Goal: Information Seeking & Learning: Learn about a topic

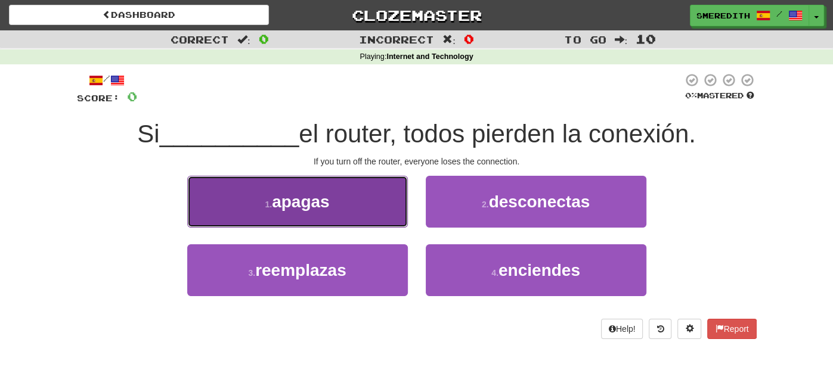
click at [358, 198] on button "1 . apagas" at bounding box center [297, 202] width 221 height 52
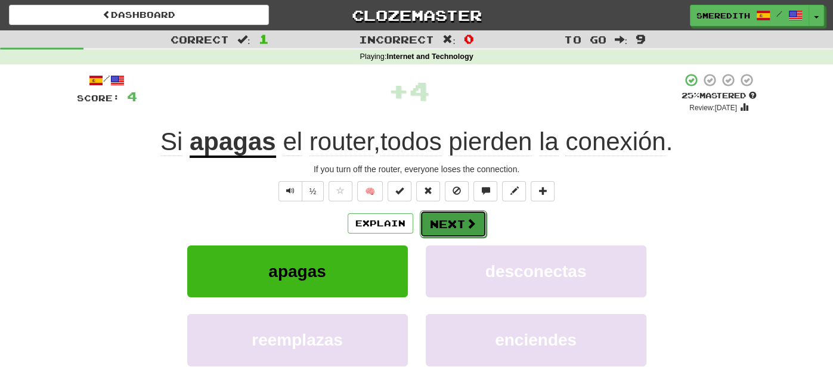
click at [454, 222] on button "Next" at bounding box center [453, 223] width 67 height 27
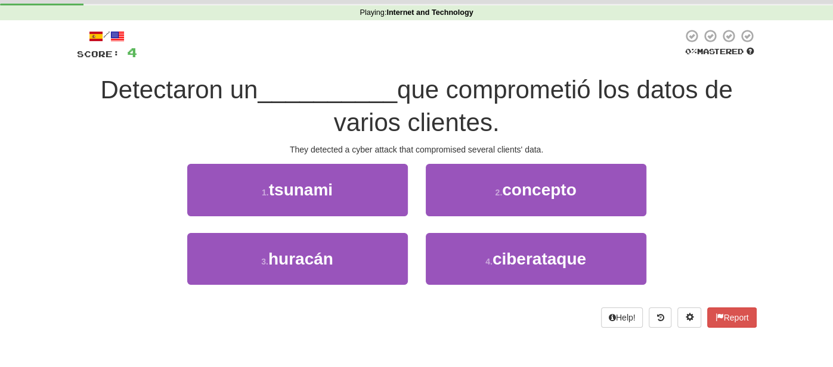
scroll to position [54, 0]
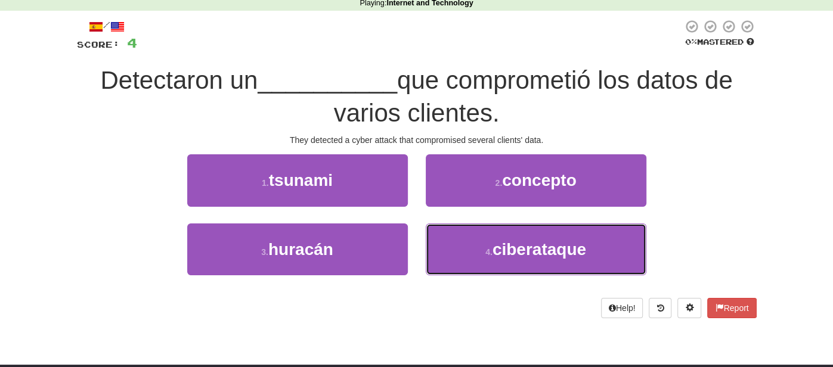
click at [454, 224] on button "4 . ciberataque" at bounding box center [536, 250] width 221 height 52
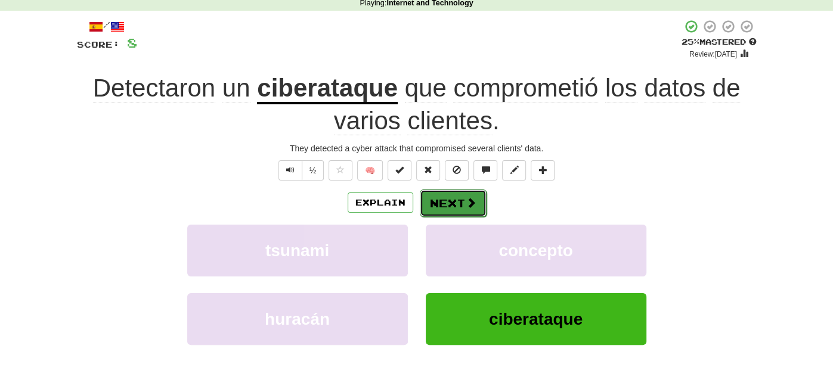
click at [467, 199] on span at bounding box center [471, 202] width 11 height 11
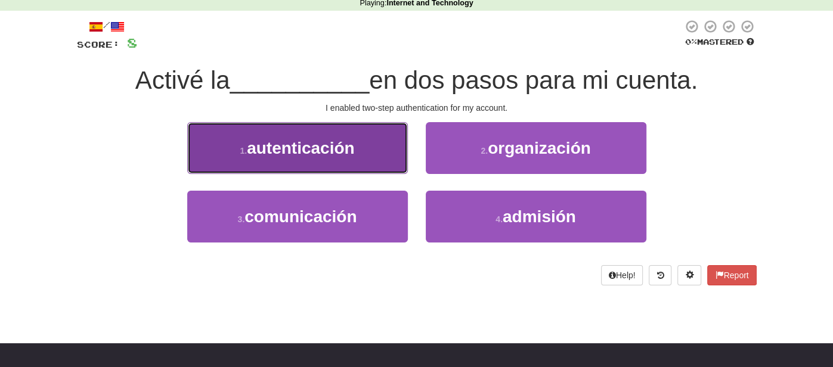
click at [383, 163] on button "1 . autenticación" at bounding box center [297, 148] width 221 height 52
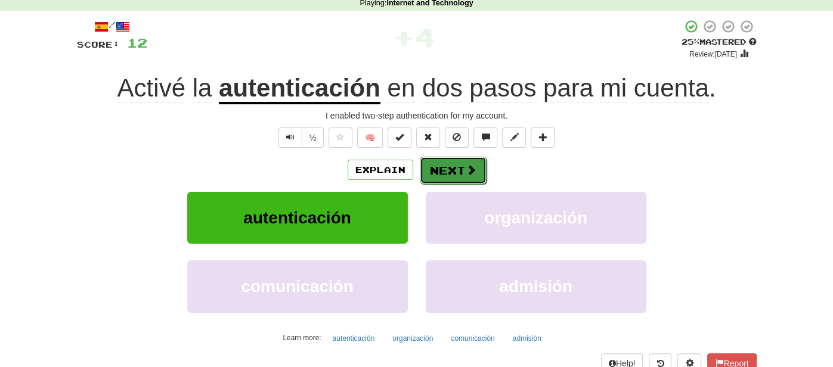
click at [460, 166] on button "Next" at bounding box center [453, 170] width 67 height 27
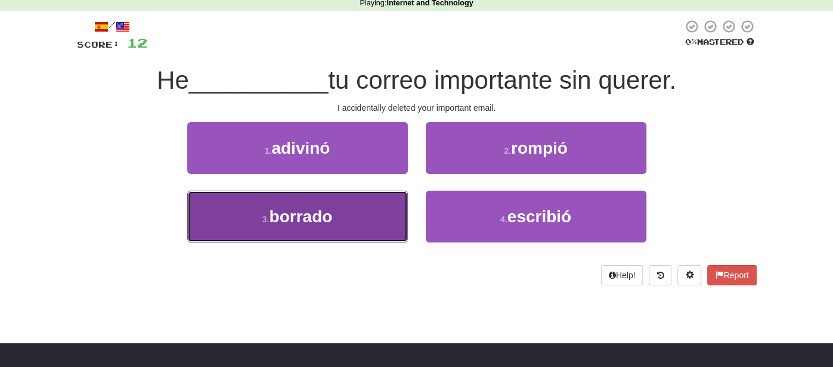
click at [359, 215] on button "3 . borrado" at bounding box center [297, 217] width 221 height 52
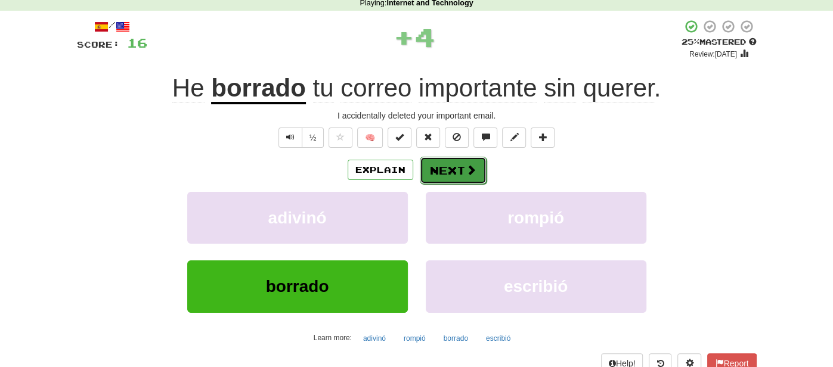
click at [451, 169] on button "Next" at bounding box center [453, 170] width 67 height 27
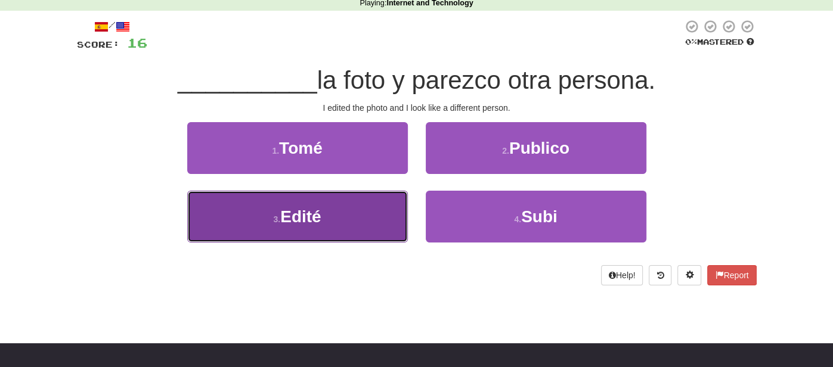
click at [351, 229] on button "3 . Edité" at bounding box center [297, 217] width 221 height 52
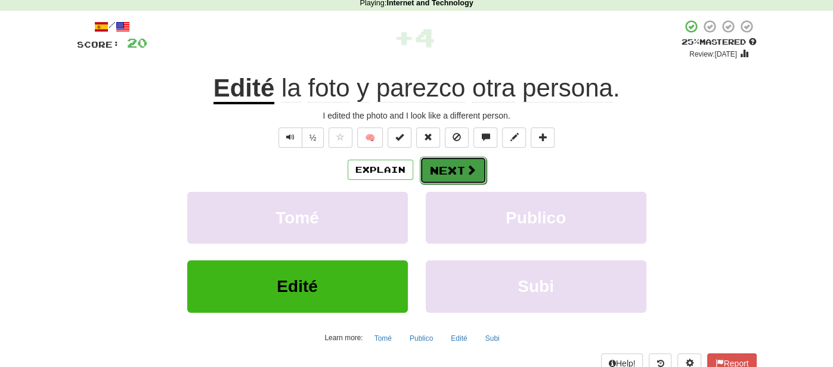
click at [448, 176] on button "Next" at bounding box center [453, 170] width 67 height 27
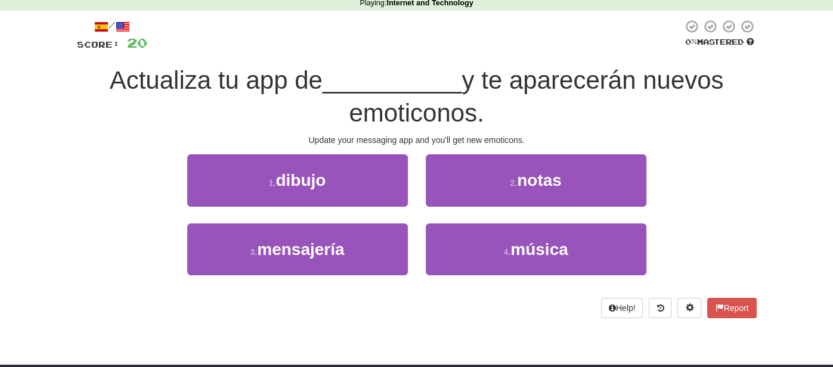
scroll to position [0, 0]
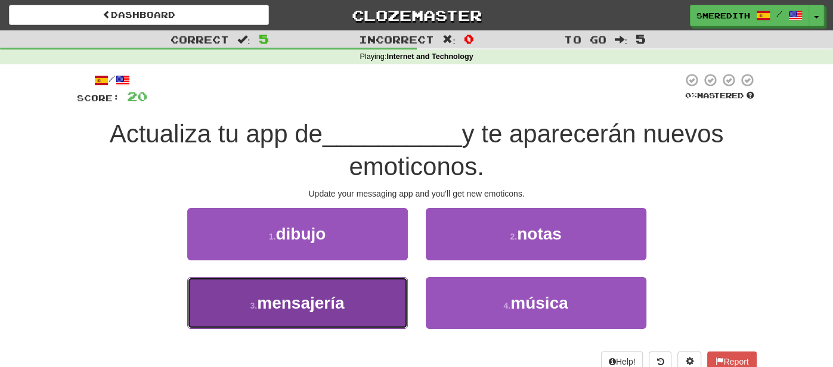
click at [378, 289] on button "3 . mensajería" at bounding box center [297, 303] width 221 height 52
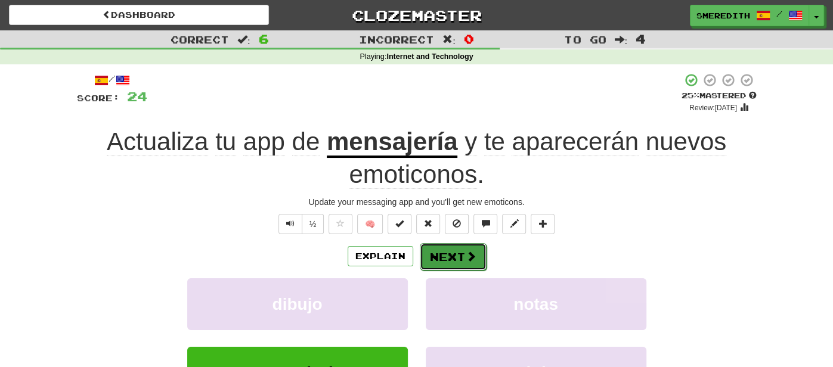
click at [454, 254] on button "Next" at bounding box center [453, 256] width 67 height 27
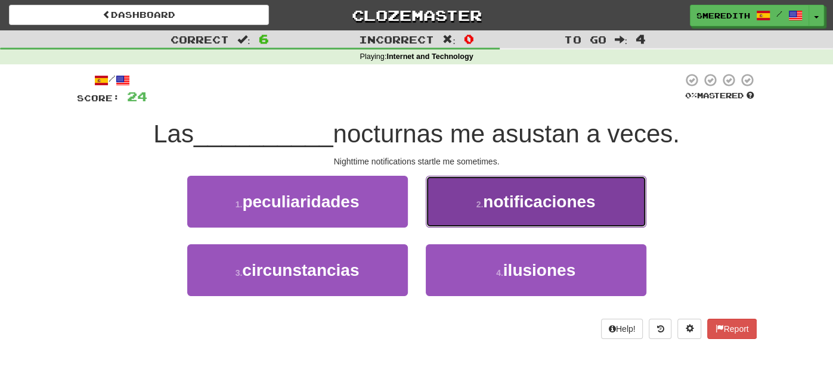
click at [457, 218] on button "2 . notificaciones" at bounding box center [536, 202] width 221 height 52
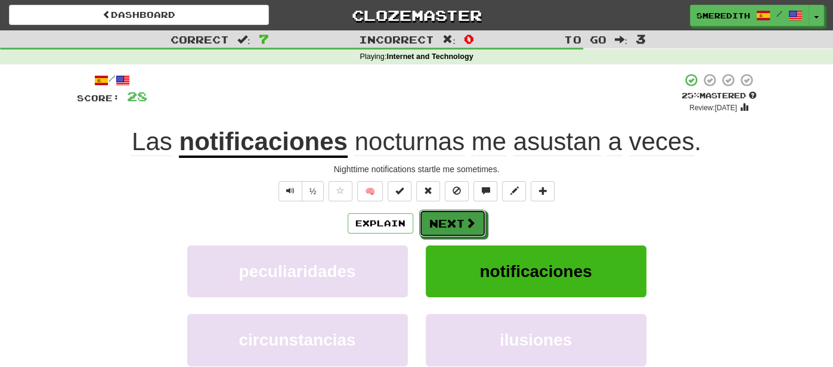
click at [457, 218] on button "Next" at bounding box center [452, 223] width 67 height 27
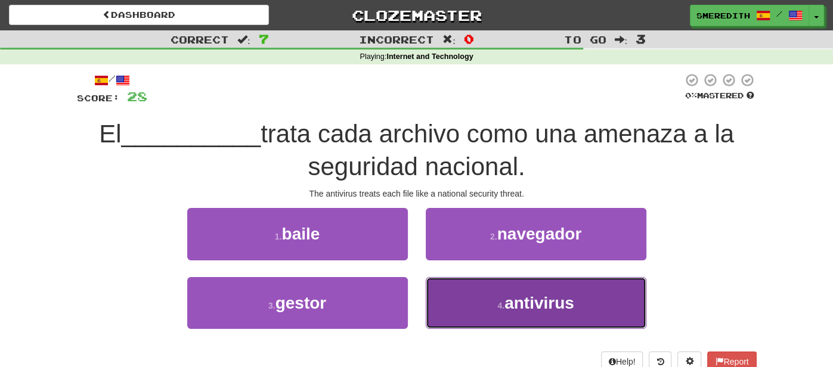
click at [535, 301] on span "antivirus" at bounding box center [539, 303] width 70 height 18
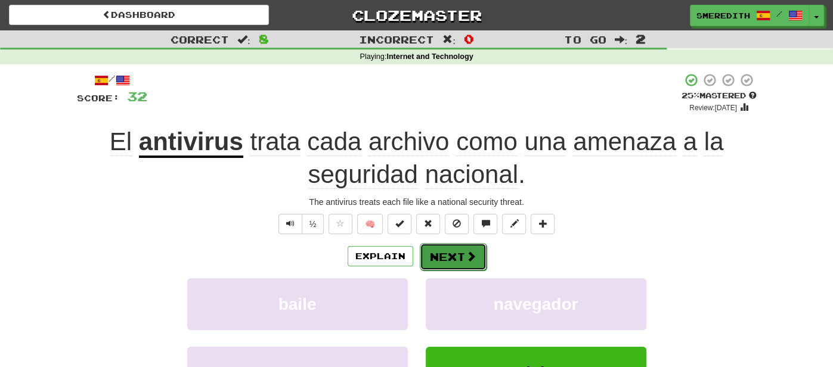
click at [466, 253] on span at bounding box center [471, 256] width 11 height 11
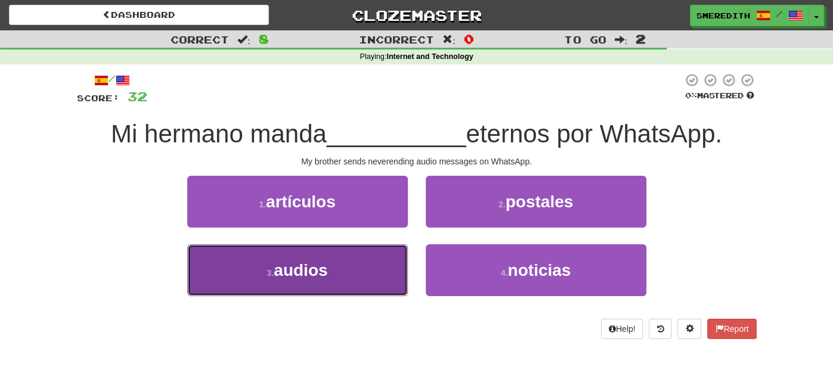
click at [368, 261] on button "3 . audios" at bounding box center [297, 270] width 221 height 52
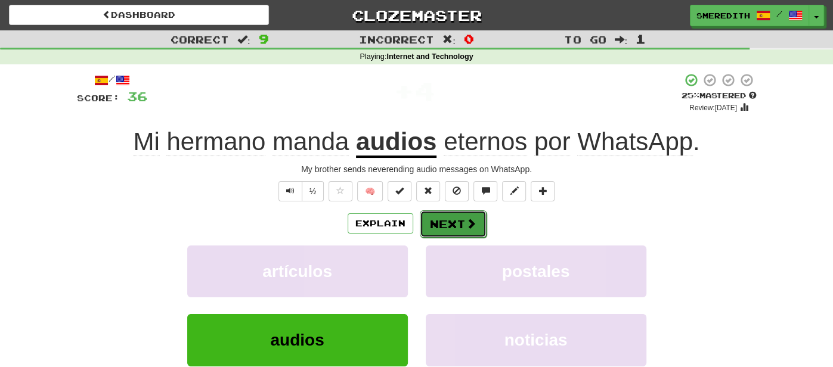
click at [454, 218] on button "Next" at bounding box center [453, 223] width 67 height 27
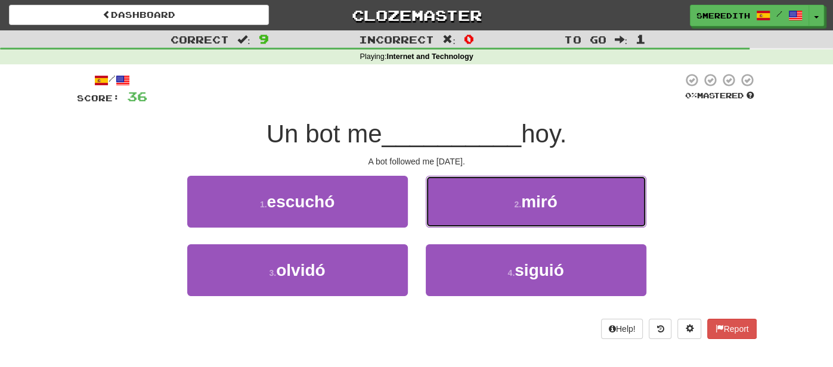
click at [454, 218] on button "2 . miró" at bounding box center [536, 202] width 221 height 52
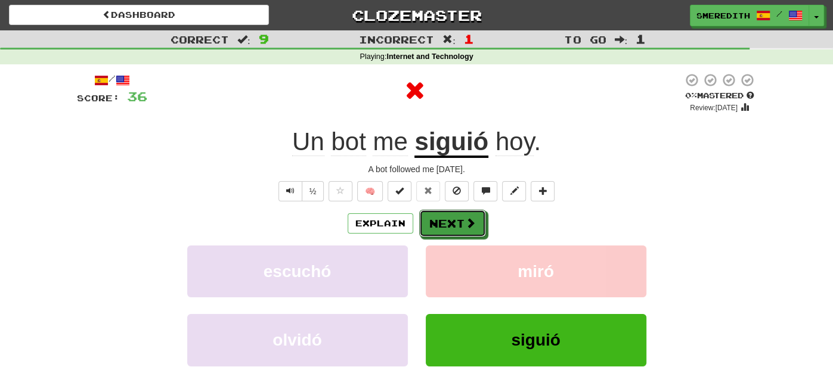
click at [454, 218] on button "Next" at bounding box center [452, 223] width 67 height 27
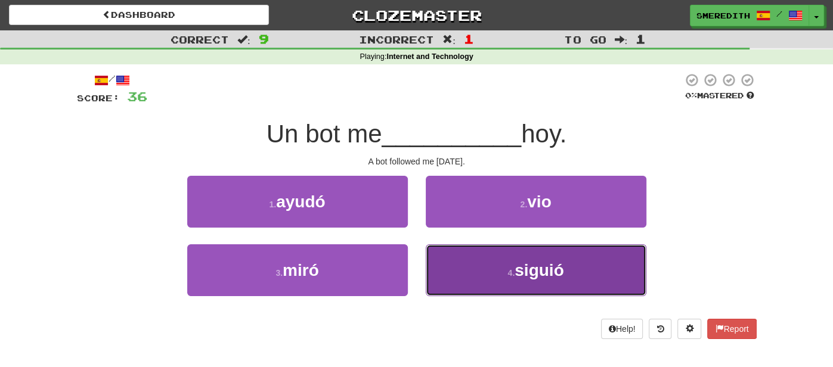
click at [473, 262] on button "4 . siguió" at bounding box center [536, 270] width 221 height 52
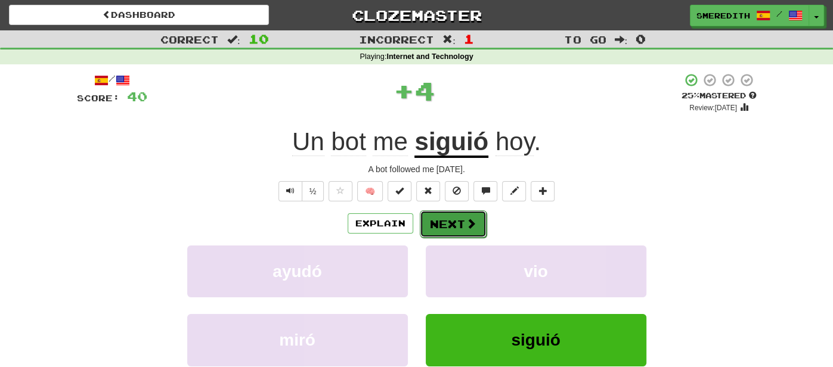
click at [448, 225] on button "Next" at bounding box center [453, 223] width 67 height 27
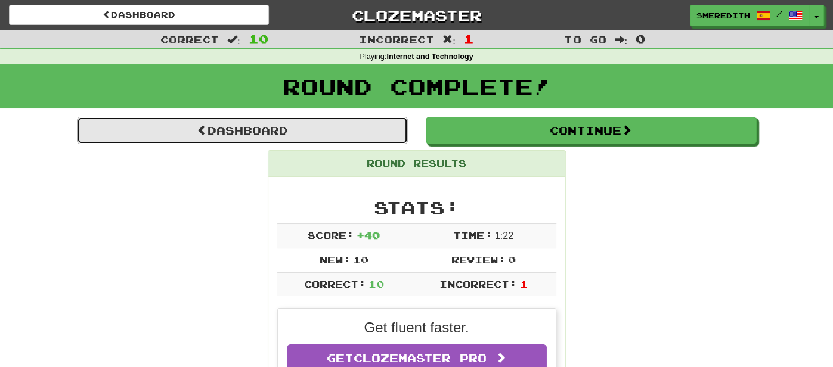
click at [311, 132] on link "Dashboard" at bounding box center [242, 130] width 331 height 27
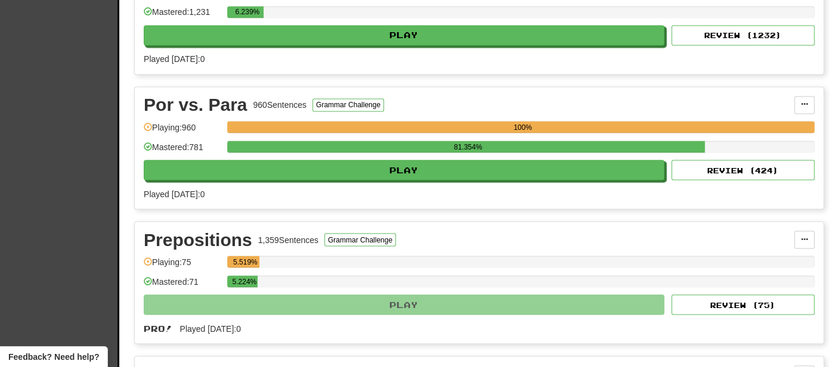
scroll to position [1404, 0]
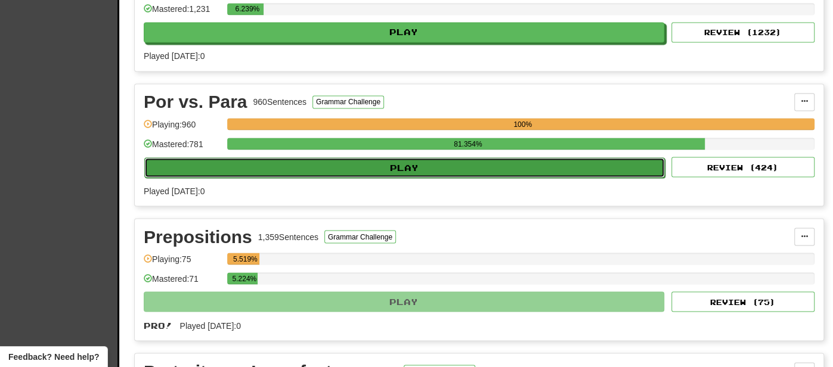
click at [319, 158] on button "Play" at bounding box center [404, 167] width 521 height 20
select select "**"
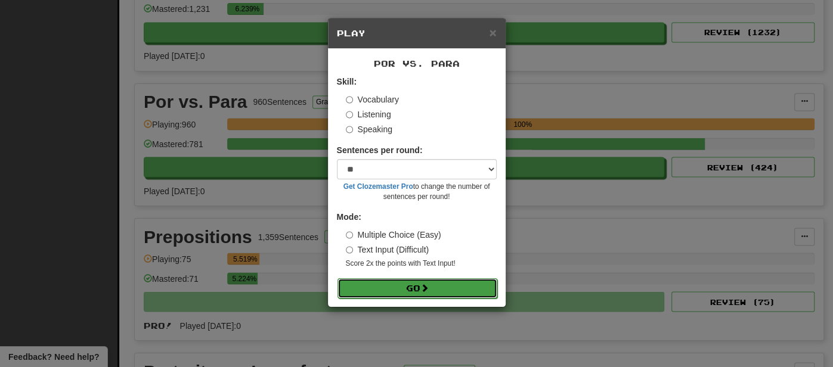
click at [451, 289] on button "Go" at bounding box center [418, 288] width 160 height 20
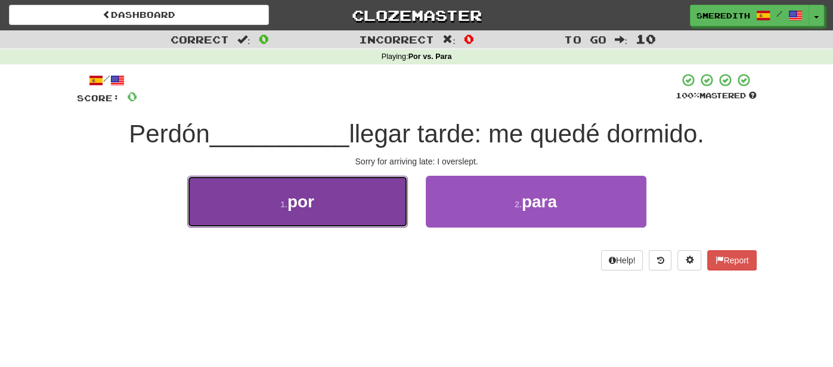
click at [381, 209] on button "1 . por" at bounding box center [297, 202] width 221 height 52
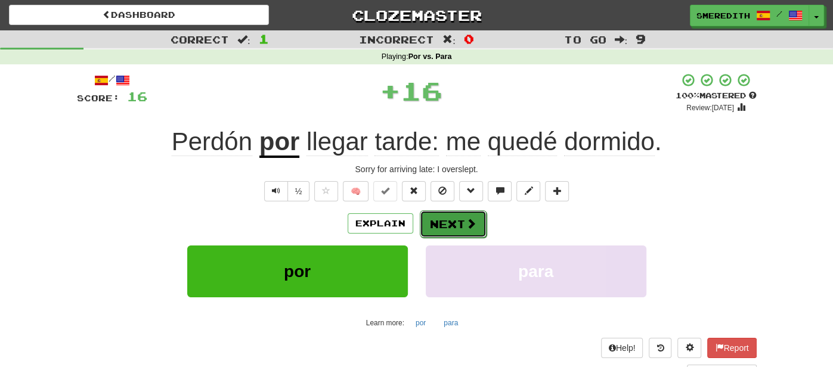
click at [461, 224] on button "Next" at bounding box center [453, 223] width 67 height 27
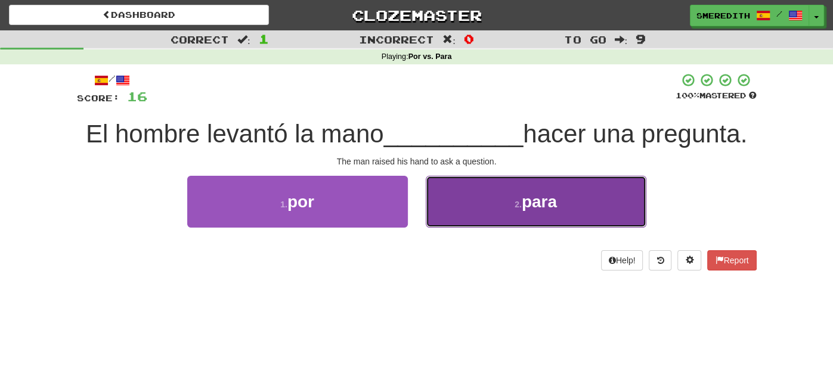
click at [468, 210] on button "2 . para" at bounding box center [536, 202] width 221 height 52
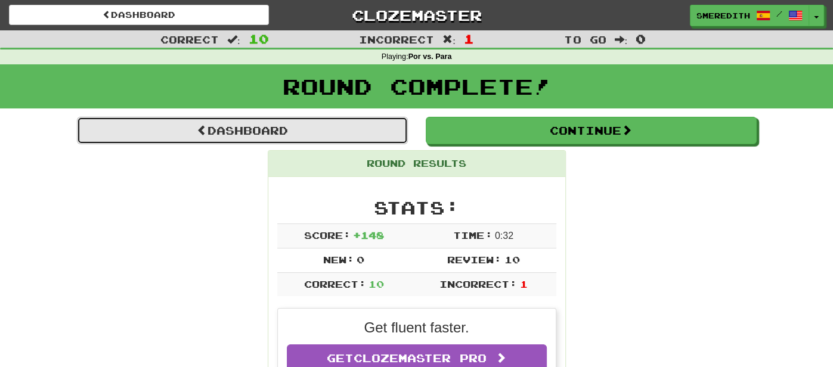
click at [354, 128] on link "Dashboard" at bounding box center [242, 130] width 331 height 27
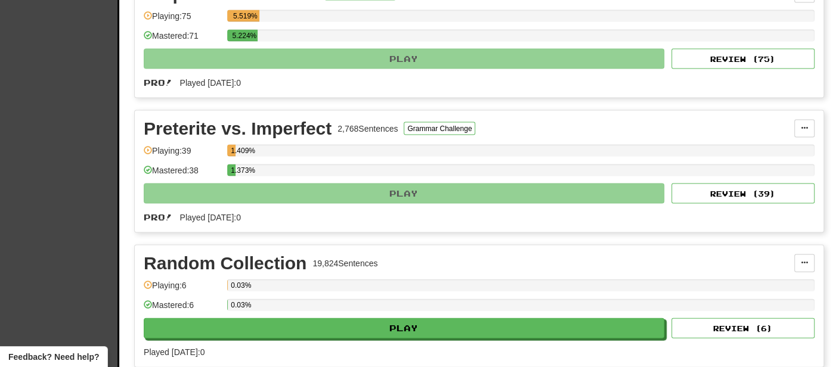
scroll to position [1652, 0]
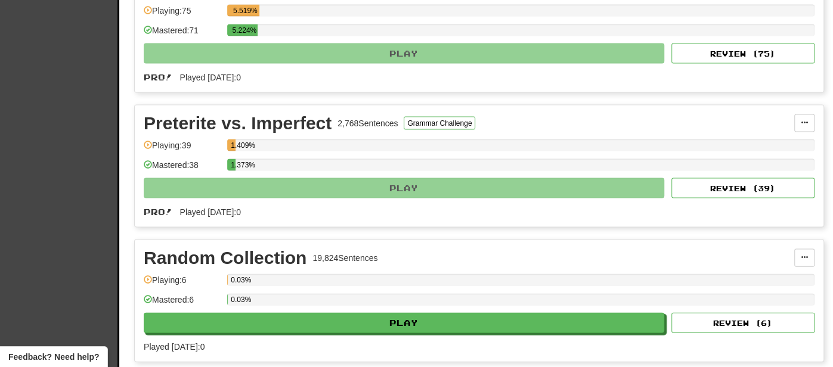
click at [354, 128] on div "Preterite vs. Imperfect 2,768 Sentences Grammar Challenge Manage Sentences Unpi…" at bounding box center [479, 167] width 689 height 122
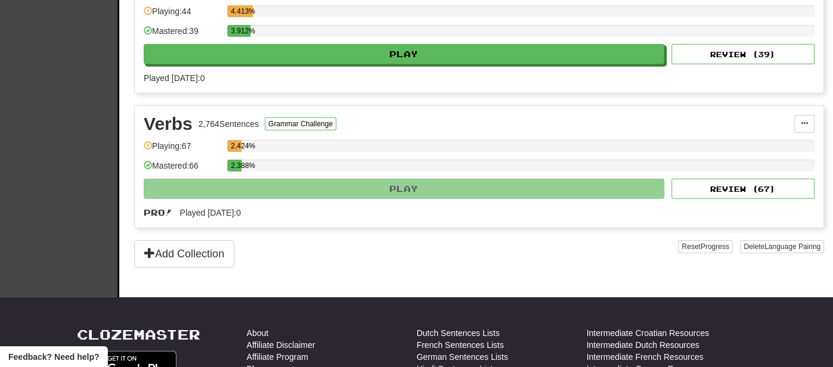
scroll to position [2470, 0]
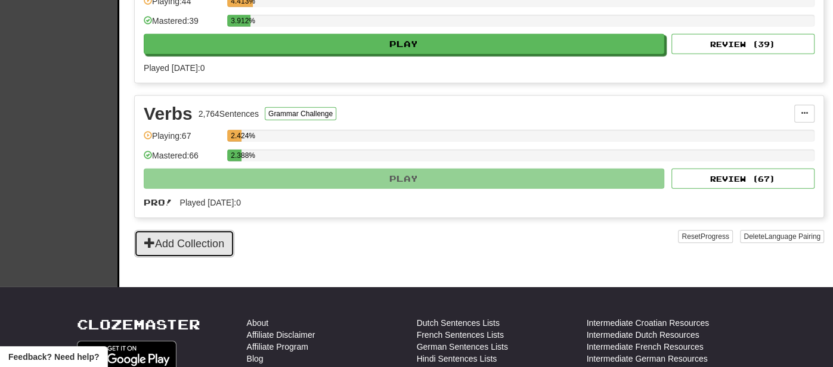
click at [169, 240] on button "Add Collection" at bounding box center [184, 243] width 100 height 27
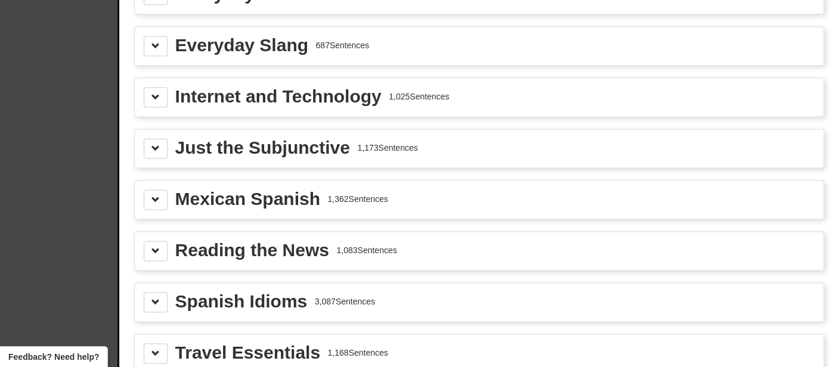
scroll to position [1540, 0]
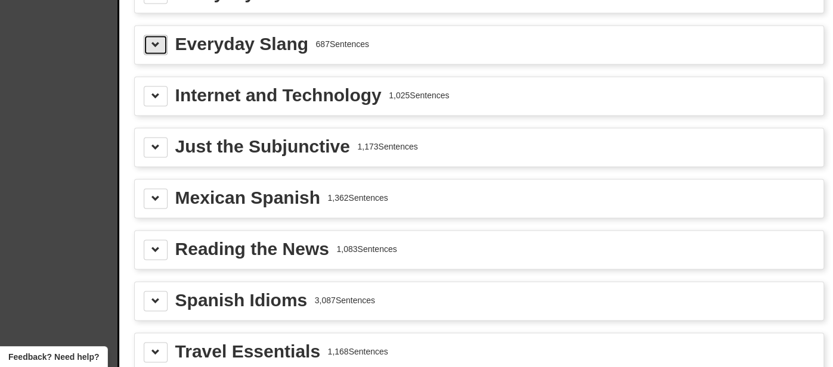
click at [149, 38] on button at bounding box center [156, 45] width 24 height 20
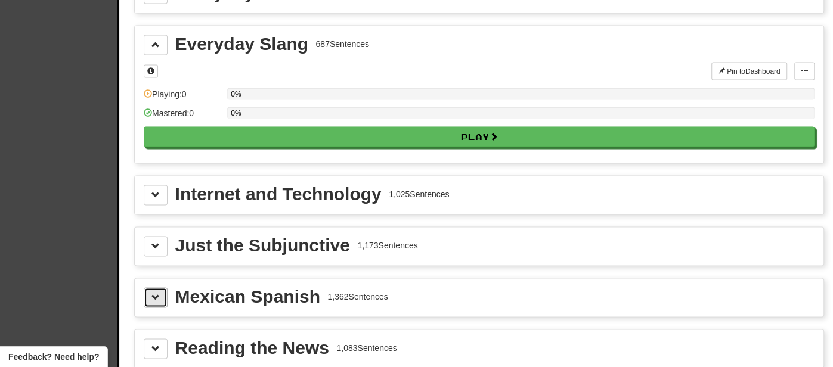
click at [154, 293] on span at bounding box center [155, 297] width 8 height 8
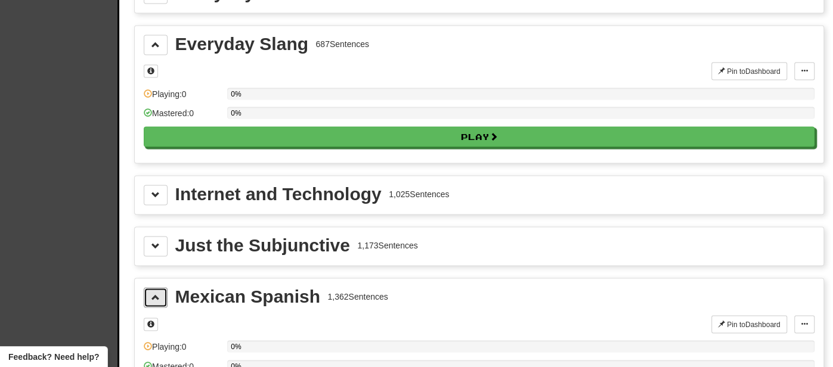
scroll to position [1650, 0]
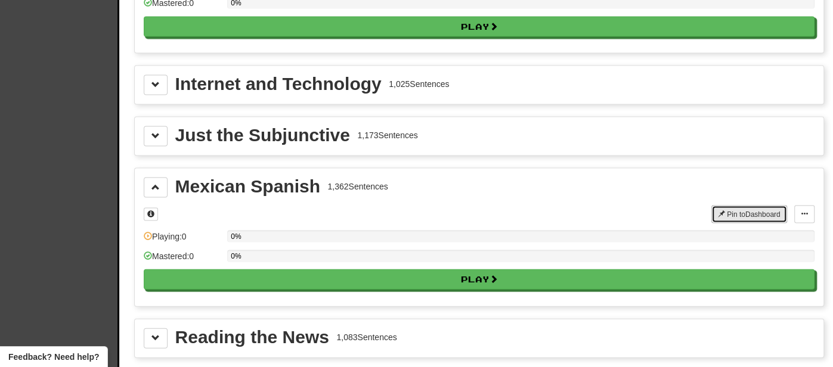
click at [725, 206] on button "Pin to Dashboard" at bounding box center [749, 215] width 76 height 18
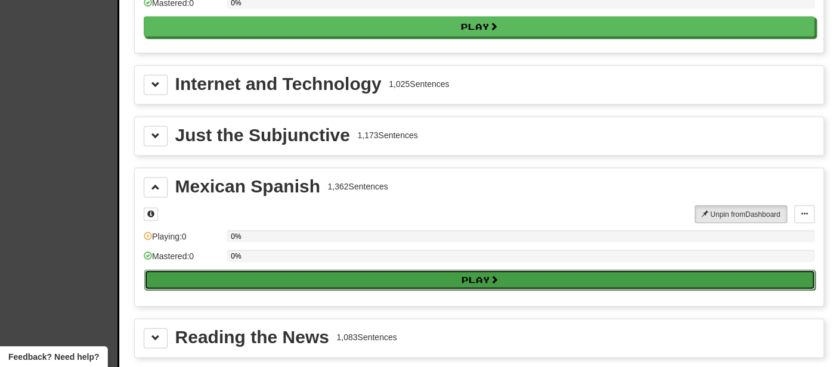
click at [507, 270] on button "Play" at bounding box center [479, 280] width 671 height 20
select select "**"
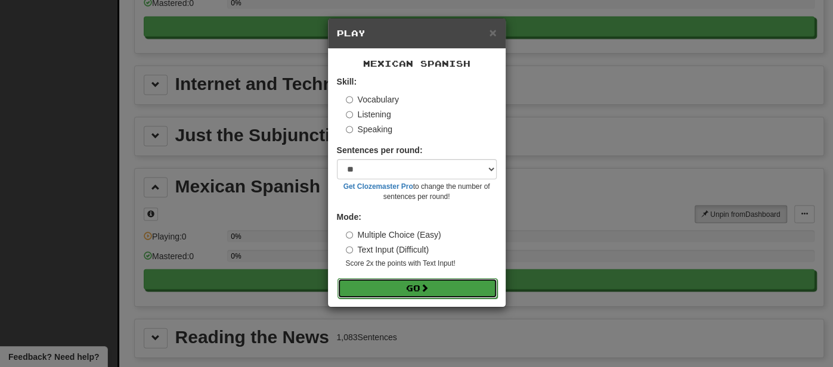
click at [408, 289] on button "Go" at bounding box center [418, 288] width 160 height 20
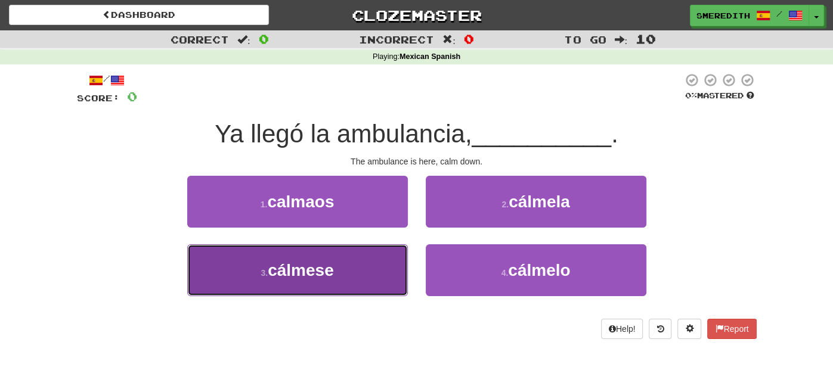
click at [386, 270] on button "3 . cálmese" at bounding box center [297, 270] width 221 height 52
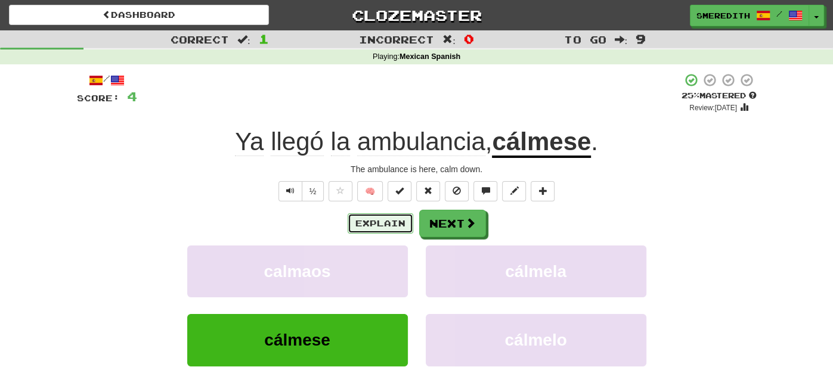
click at [380, 222] on button "Explain" at bounding box center [381, 223] width 66 height 20
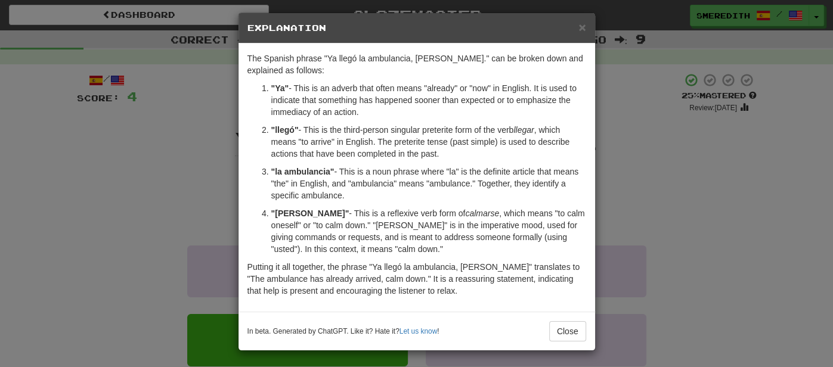
scroll to position [4, 0]
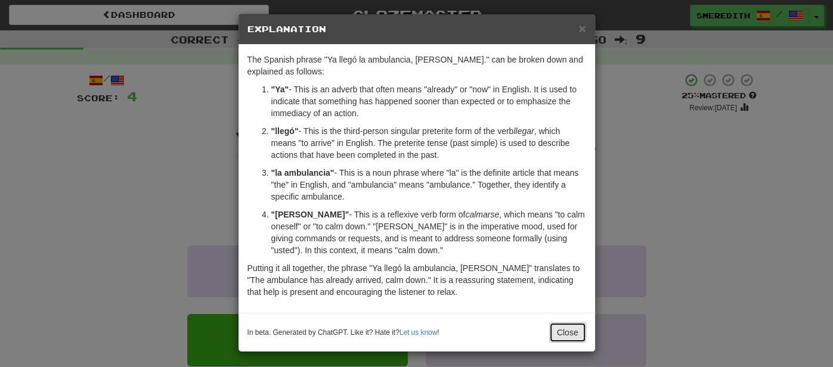
click at [574, 328] on button "Close" at bounding box center [567, 333] width 37 height 20
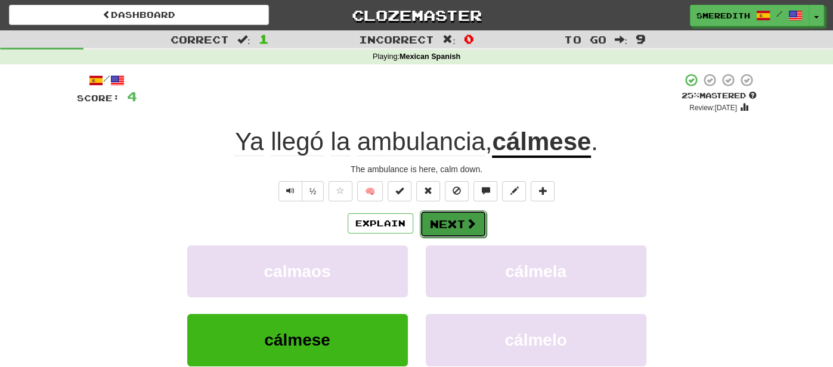
click at [469, 214] on button "Next" at bounding box center [453, 223] width 67 height 27
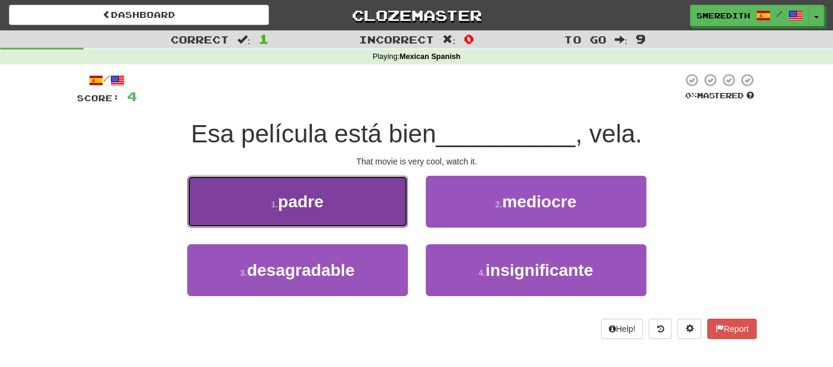
click at [380, 198] on button "1 . padre" at bounding box center [297, 202] width 221 height 52
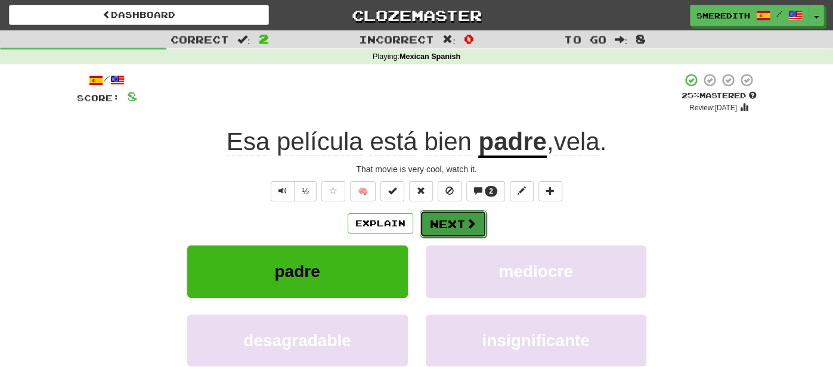
click at [466, 226] on span at bounding box center [471, 223] width 11 height 11
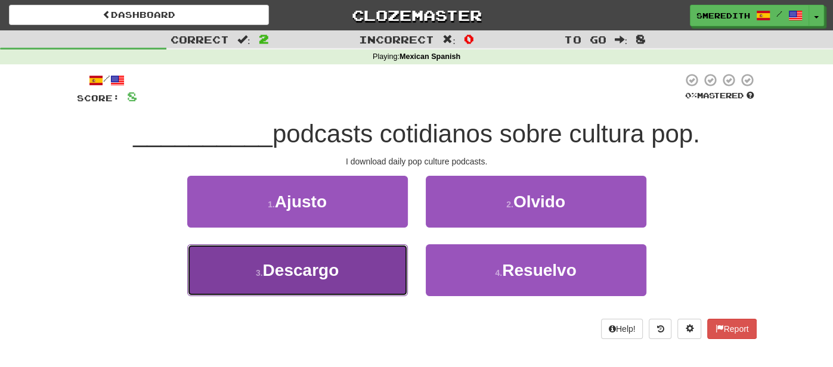
click at [320, 276] on span "Descargo" at bounding box center [301, 270] width 76 height 18
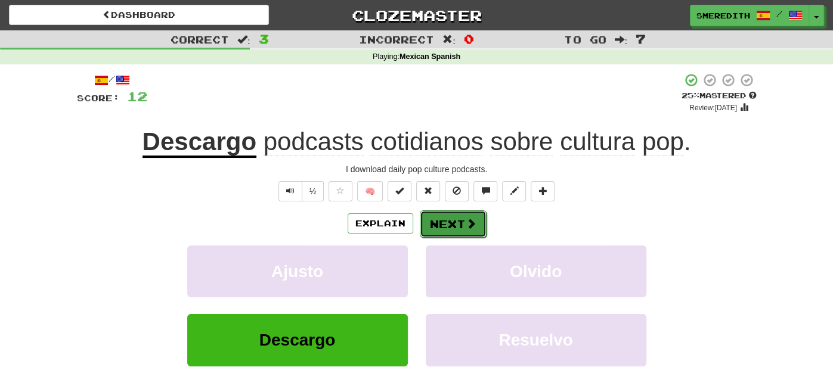
click at [458, 222] on button "Next" at bounding box center [453, 223] width 67 height 27
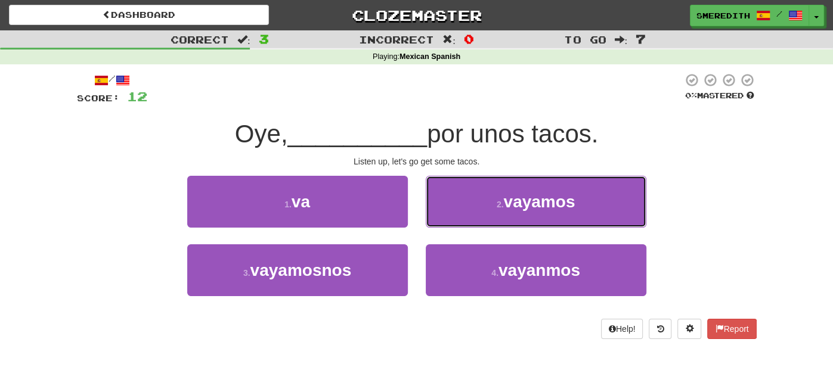
click at [458, 222] on button "2 . vayamos" at bounding box center [536, 202] width 221 height 52
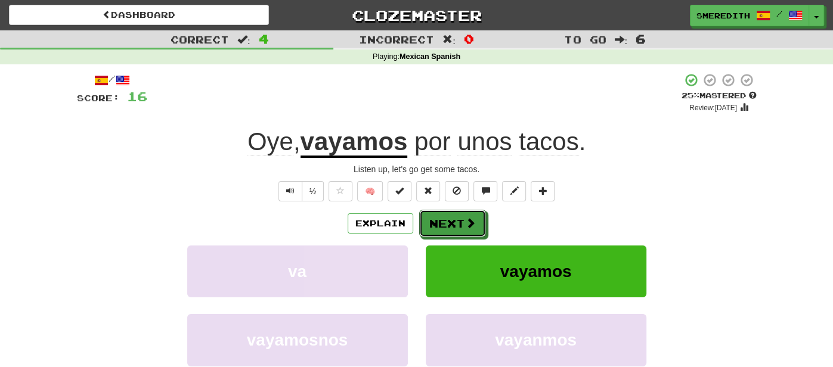
click at [458, 222] on button "Next" at bounding box center [452, 223] width 67 height 27
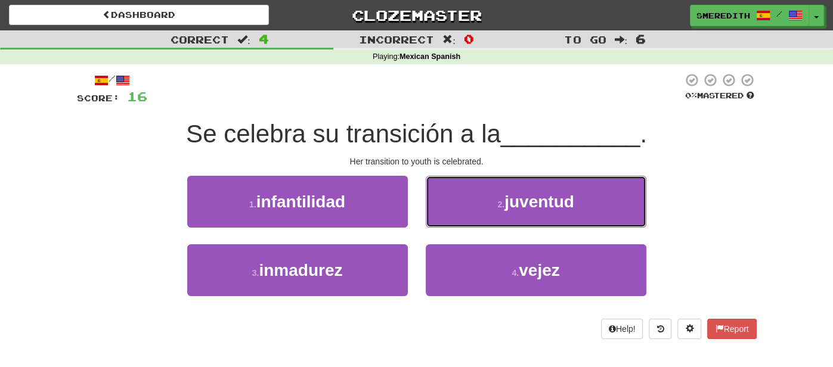
click at [458, 222] on button "2 . juventud" at bounding box center [536, 202] width 221 height 52
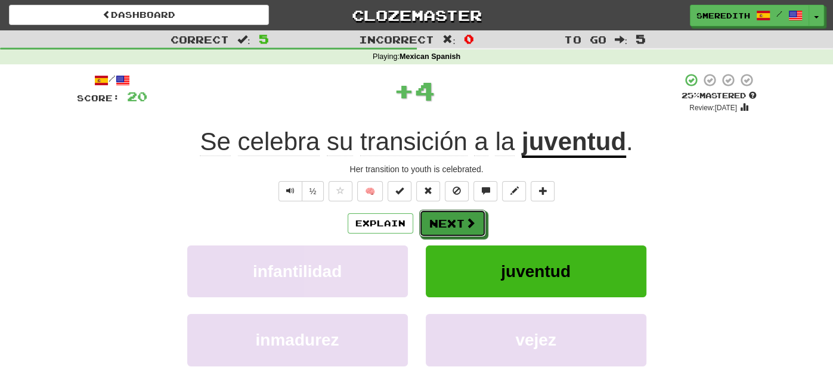
click at [458, 222] on button "Next" at bounding box center [452, 223] width 67 height 27
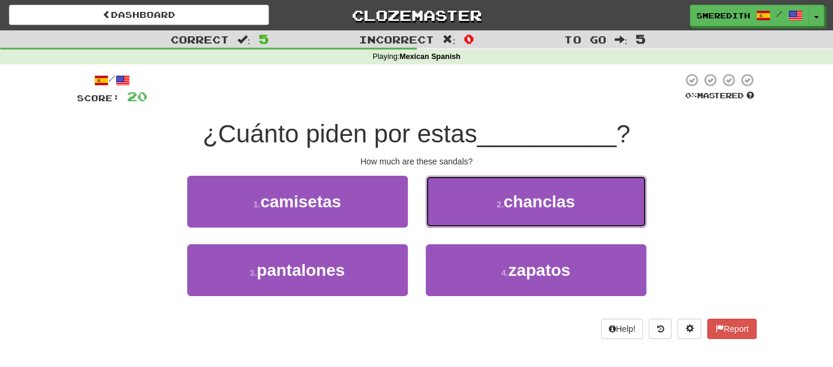
click at [458, 222] on button "2 . chanclas" at bounding box center [536, 202] width 221 height 52
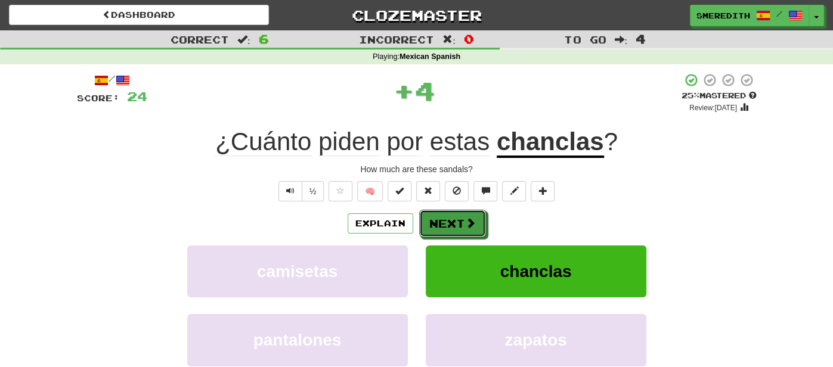
click at [458, 222] on button "Next" at bounding box center [452, 223] width 67 height 27
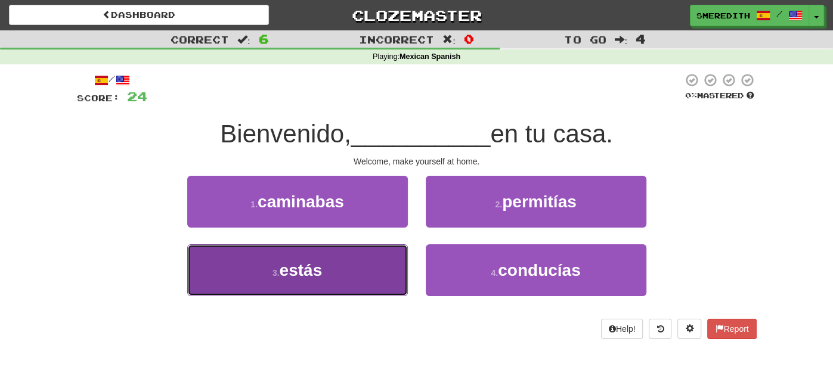
click at [371, 268] on button "3 . estás" at bounding box center [297, 270] width 221 height 52
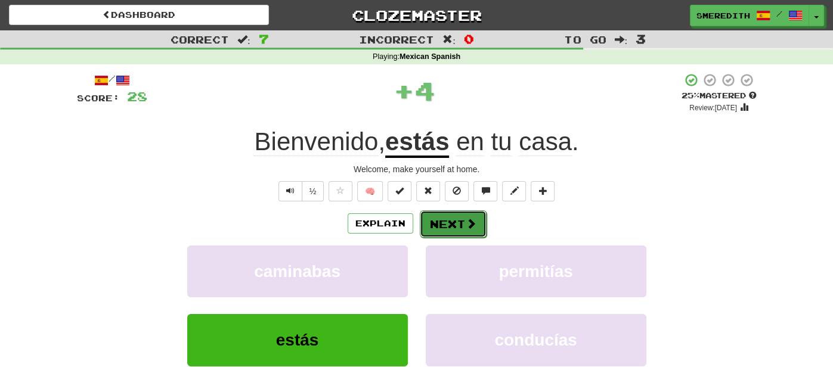
click at [470, 222] on span at bounding box center [471, 223] width 11 height 11
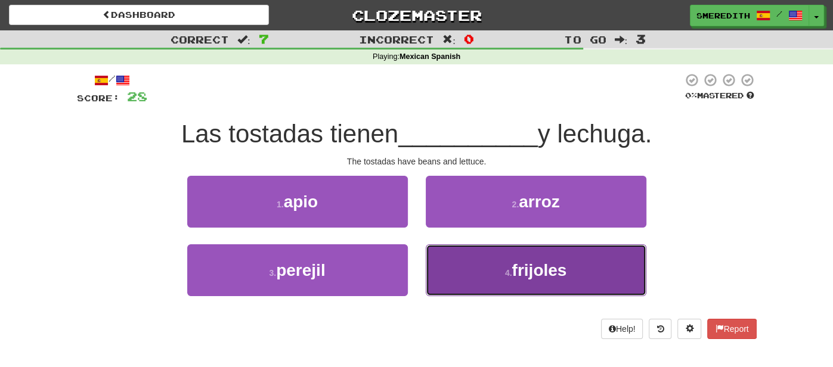
click at [461, 274] on button "4 . frijoles" at bounding box center [536, 270] width 221 height 52
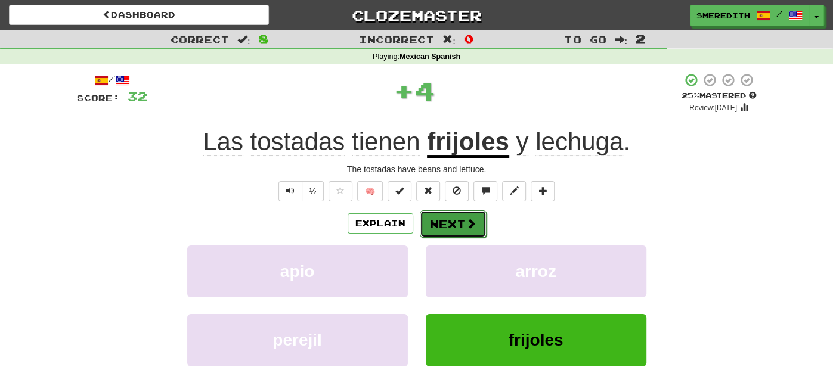
click at [466, 224] on span at bounding box center [471, 223] width 11 height 11
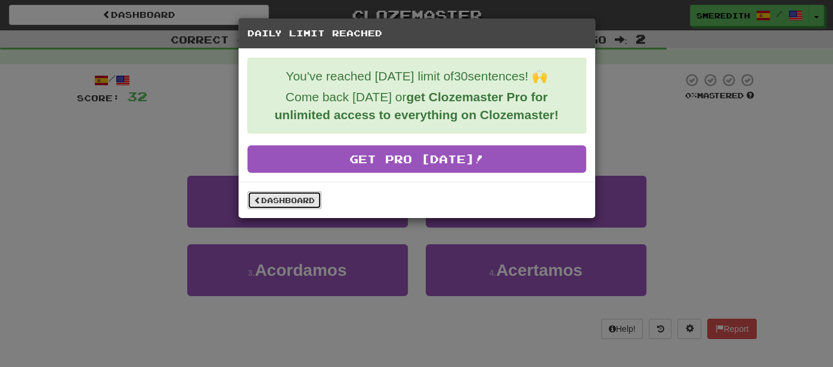
click at [297, 200] on link "Dashboard" at bounding box center [284, 200] width 74 height 18
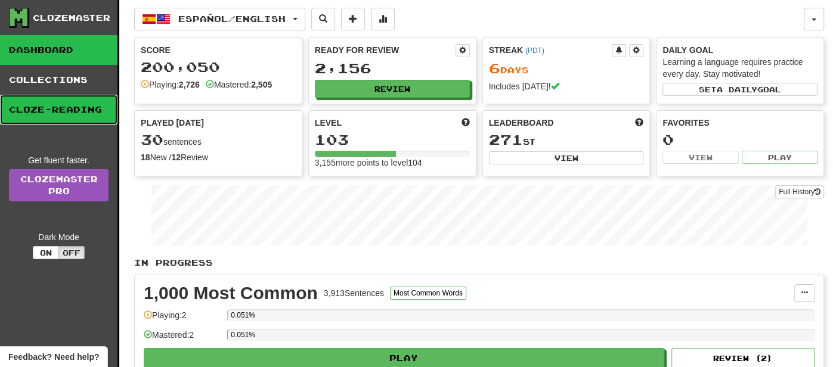
click at [58, 112] on link "Cloze-Reading" at bounding box center [58, 110] width 117 height 30
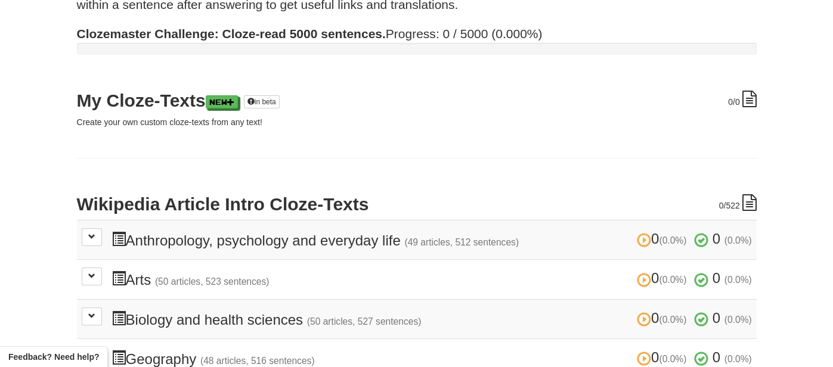
scroll to position [94, 0]
click at [91, 234] on span at bounding box center [91, 236] width 7 height 7
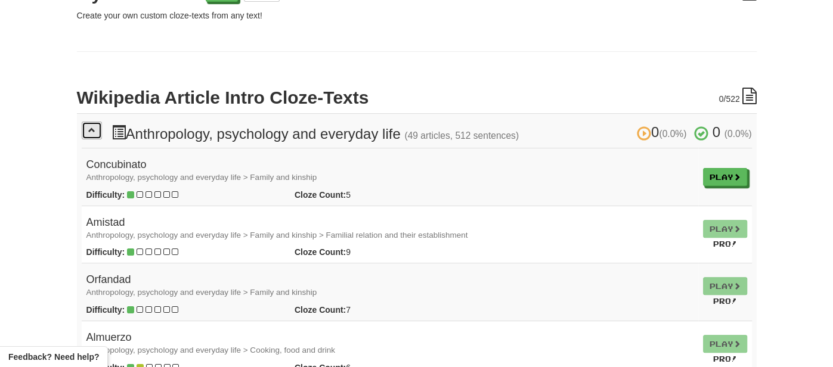
scroll to position [200, 0]
click at [713, 174] on link "Play" at bounding box center [726, 178] width 44 height 18
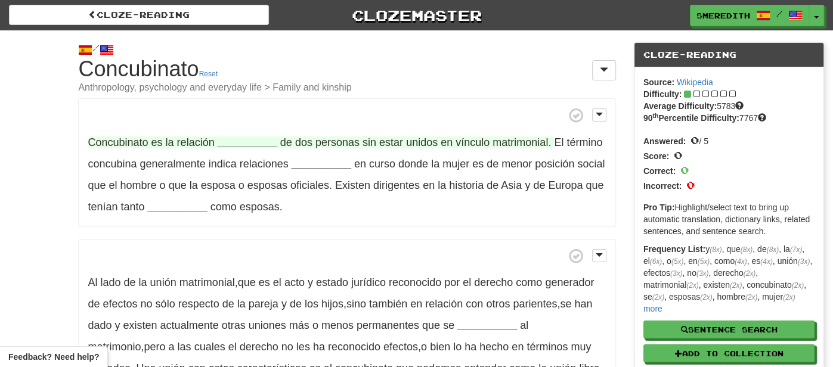
click at [236, 140] on strong "__________" at bounding box center [248, 143] width 60 height 12
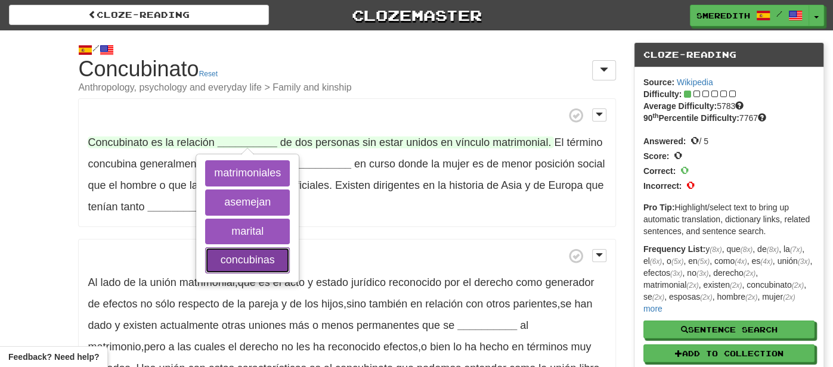
click at [244, 258] on button "concubinas" at bounding box center [247, 260] width 85 height 26
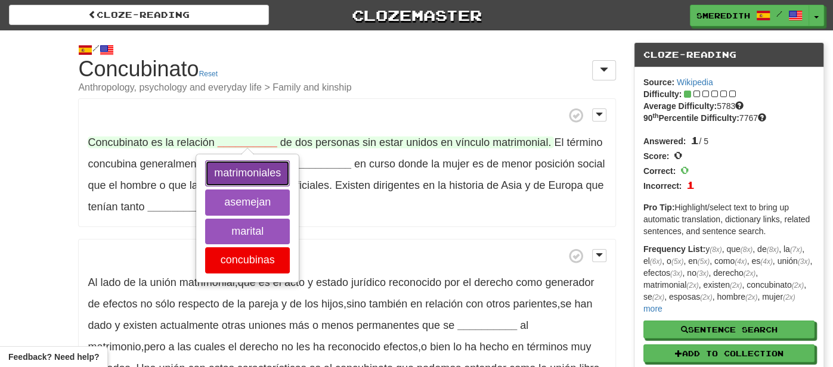
click at [246, 178] on button "matrimoniales" at bounding box center [247, 173] width 85 height 26
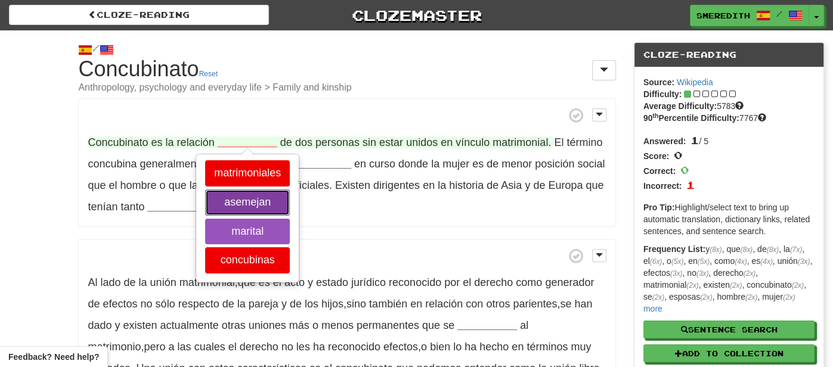
click at [255, 202] on button "asemejan" at bounding box center [247, 203] width 85 height 26
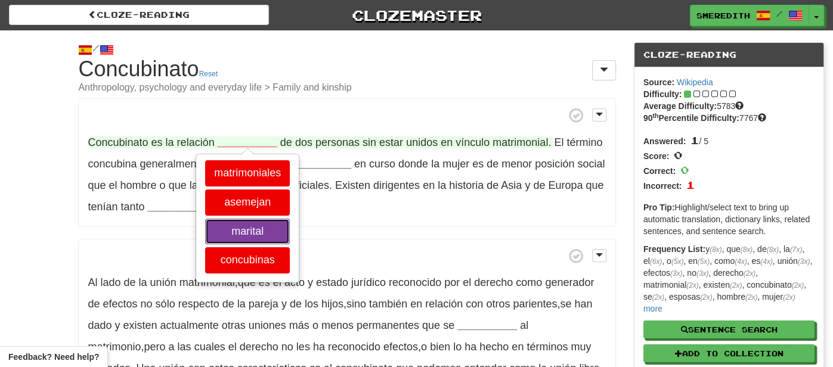
click at [263, 228] on button "marital" at bounding box center [247, 232] width 85 height 26
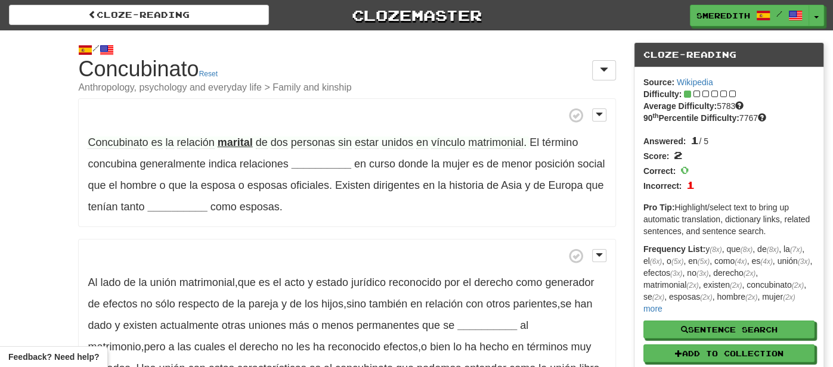
click at [236, 141] on strong "marital" at bounding box center [235, 143] width 35 height 12
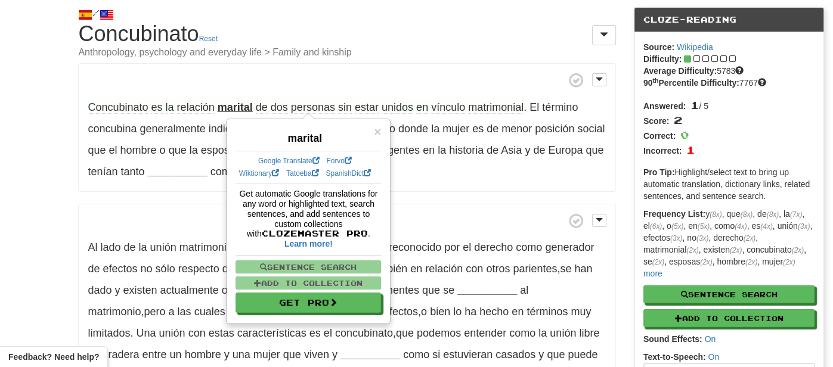
scroll to position [35, 0]
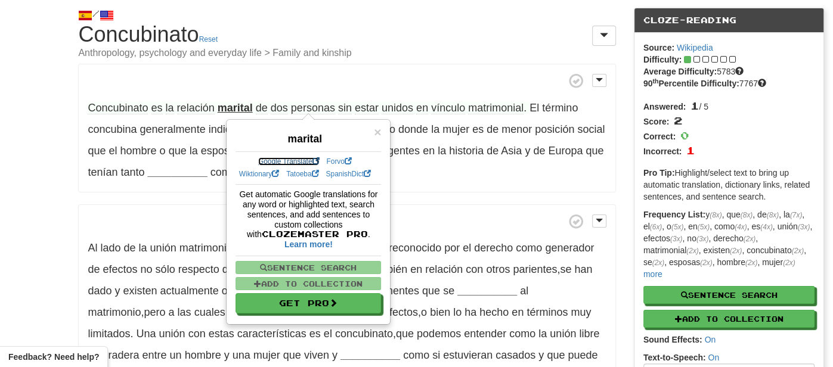
click at [274, 159] on link "Google Translate" at bounding box center [288, 161] width 61 height 8
click at [378, 130] on span "×" at bounding box center [377, 132] width 7 height 14
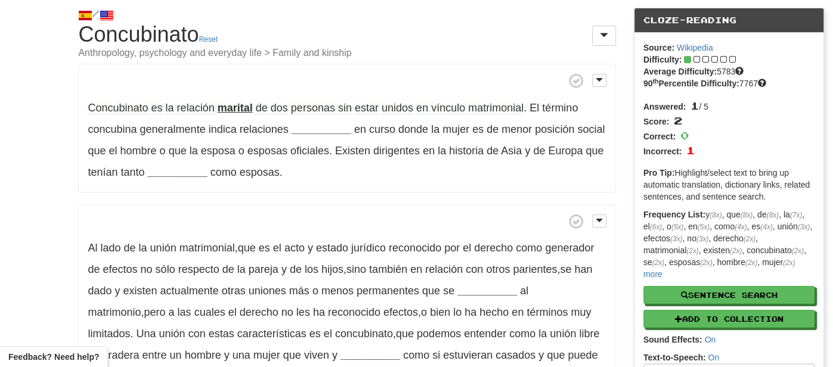
click at [125, 107] on span "Concubinato" at bounding box center [118, 108] width 60 height 13
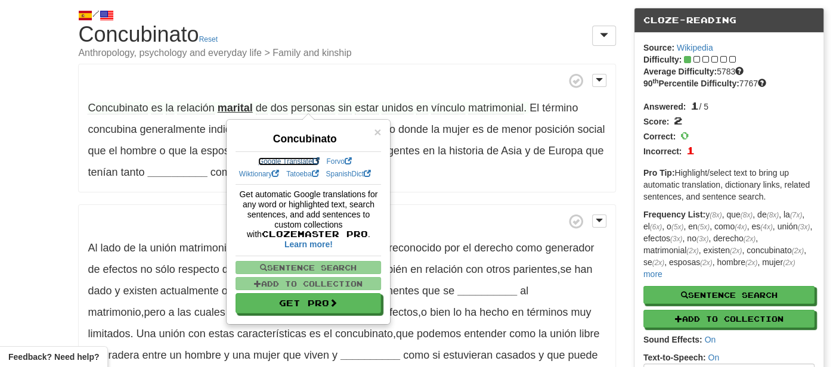
click at [286, 161] on link "Google Translate" at bounding box center [288, 161] width 61 height 8
click at [394, 66] on p "Concubinato es la relación marital de dos personas sin estar unidos en vínculo …" at bounding box center [346, 128] width 537 height 129
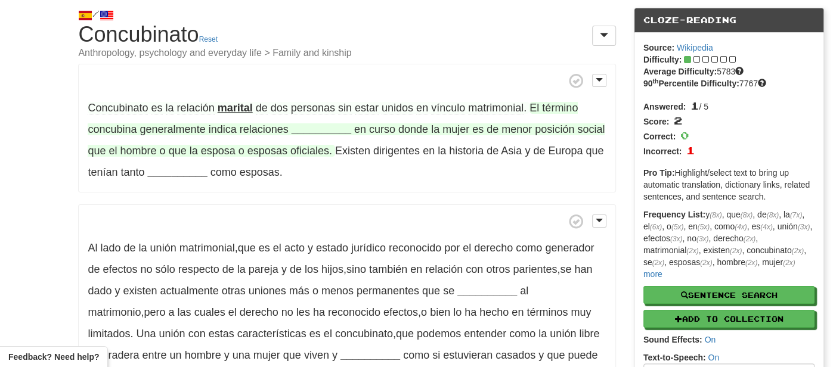
click at [329, 128] on strong "__________" at bounding box center [322, 129] width 60 height 12
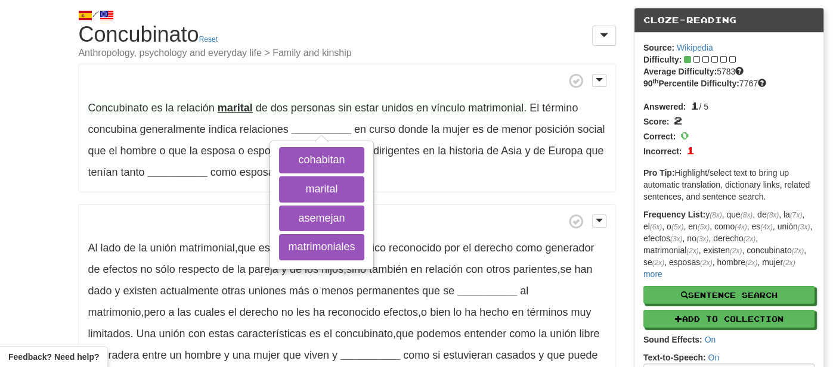
click at [469, 175] on p "Concubinato es la relación marital de dos personas sin estar unidos en vínculo …" at bounding box center [346, 128] width 537 height 129
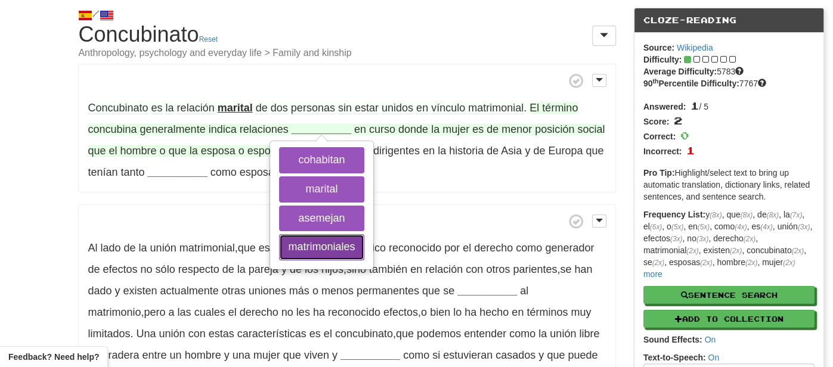
click at [320, 247] on button "matrimoniales" at bounding box center [321, 247] width 85 height 26
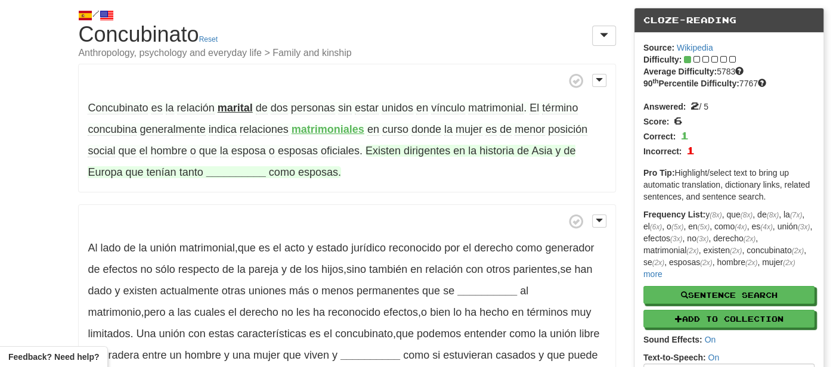
click at [231, 174] on strong "__________" at bounding box center [236, 172] width 60 height 12
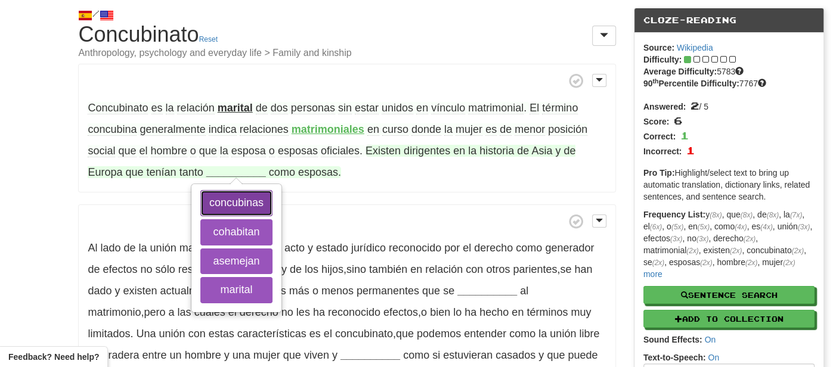
click at [234, 200] on button "concubinas" at bounding box center [236, 203] width 72 height 26
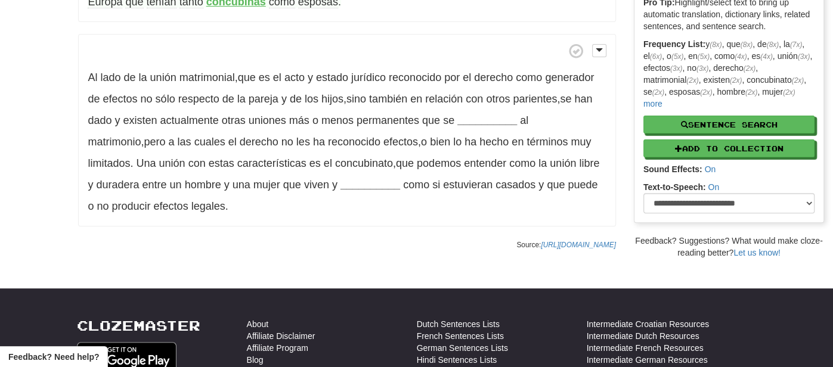
scroll to position [208, 0]
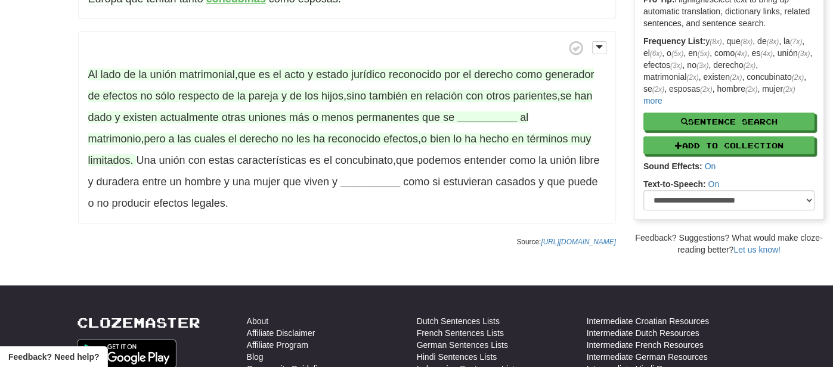
click at [485, 117] on strong "__________" at bounding box center [487, 118] width 60 height 12
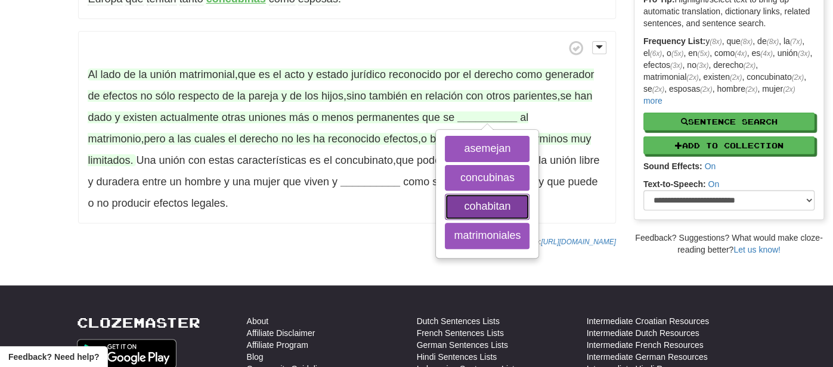
click at [488, 205] on button "cohabitan" at bounding box center [487, 207] width 85 height 26
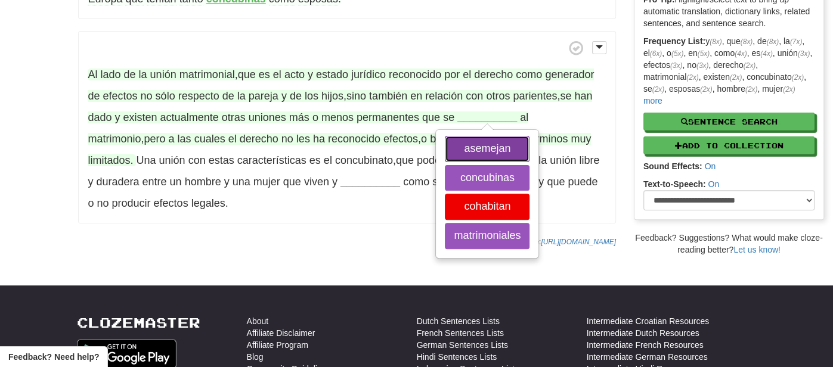
click at [487, 144] on button "asemejan" at bounding box center [487, 149] width 85 height 26
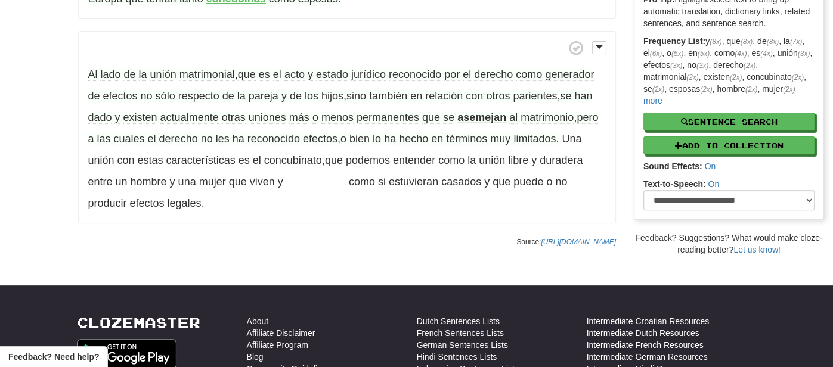
click at [485, 117] on strong "asemejan" at bounding box center [481, 118] width 49 height 12
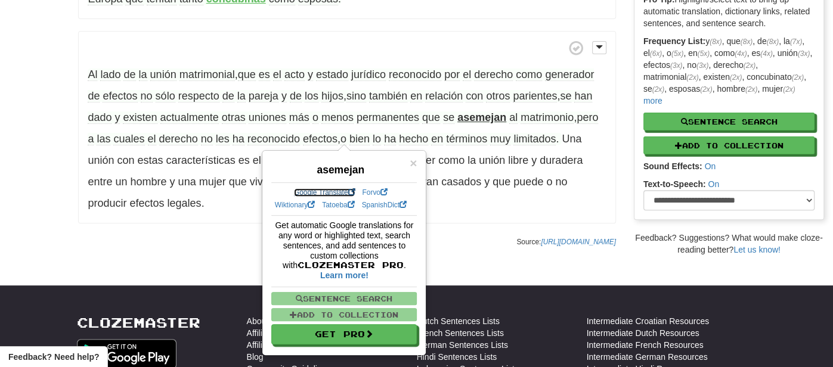
click at [329, 192] on link "Google Translate" at bounding box center [324, 192] width 61 height 8
click at [593, 192] on p "Al lado de la unión matrimonial , que es el acto y estado jurídico reconocido p…" at bounding box center [346, 127] width 537 height 193
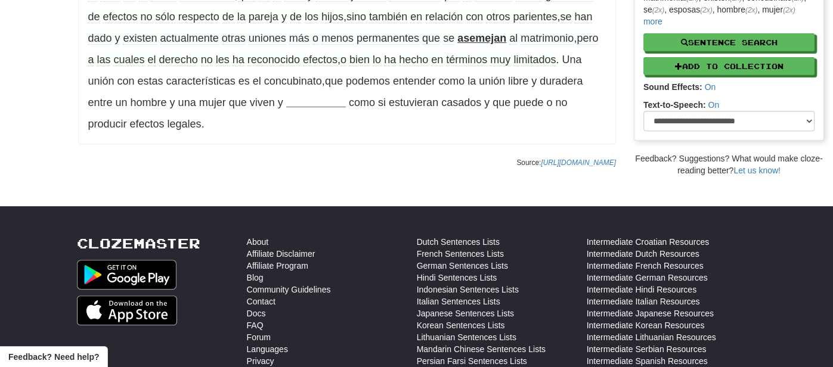
scroll to position [289, 0]
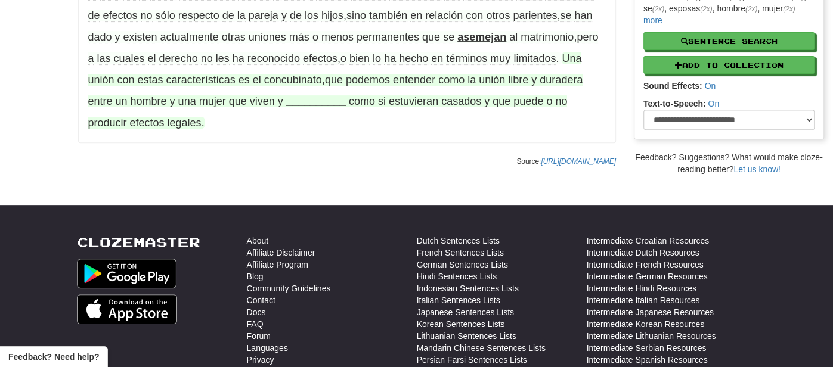
click at [306, 103] on strong "__________" at bounding box center [316, 101] width 60 height 12
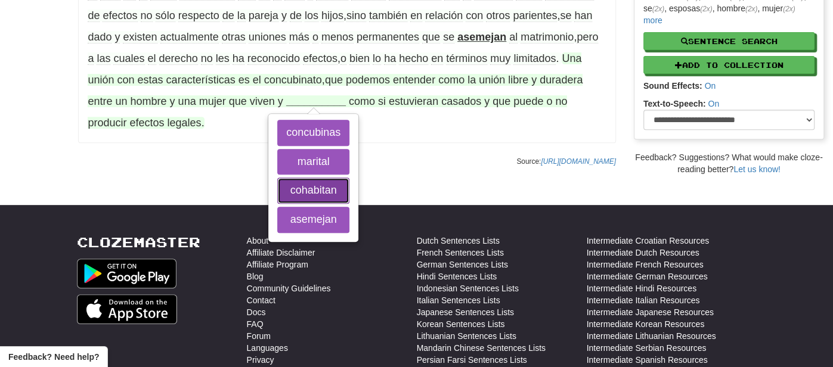
click at [324, 188] on button "cohabitan" at bounding box center [313, 191] width 72 height 26
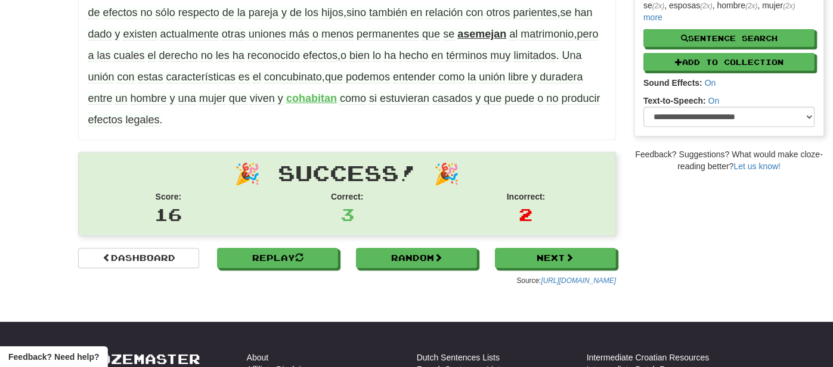
scroll to position [291, 0]
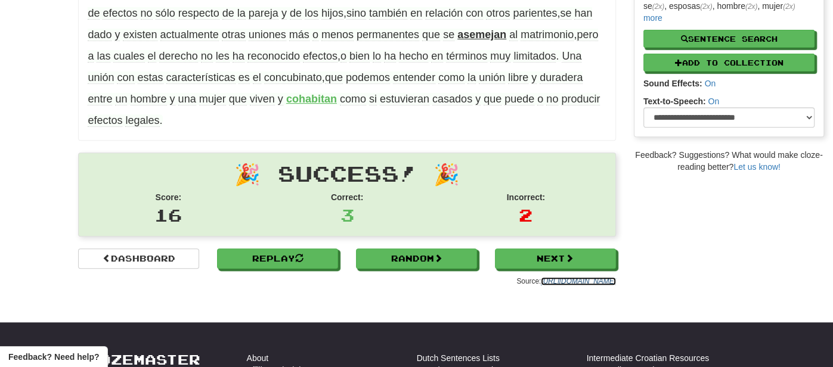
click at [596, 277] on link "[URL][DOMAIN_NAME]" at bounding box center [578, 281] width 75 height 8
